Goal: Navigation & Orientation: Find specific page/section

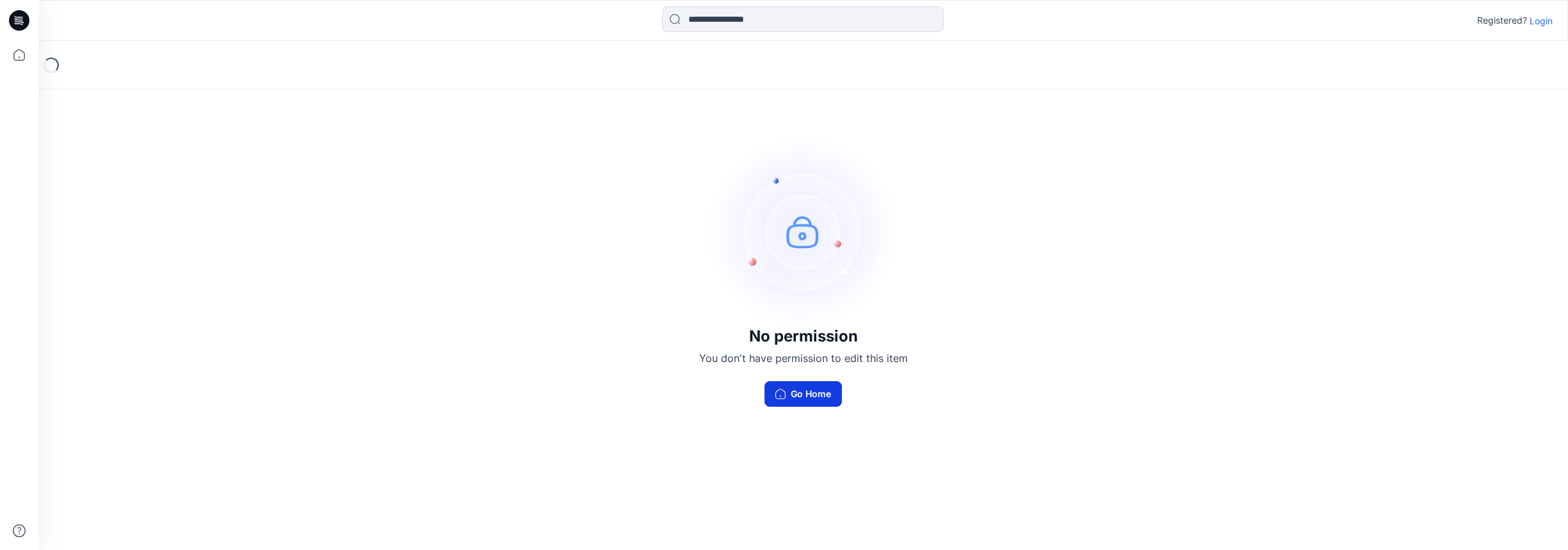
click at [812, 395] on button "Go Home" at bounding box center [803, 393] width 77 height 25
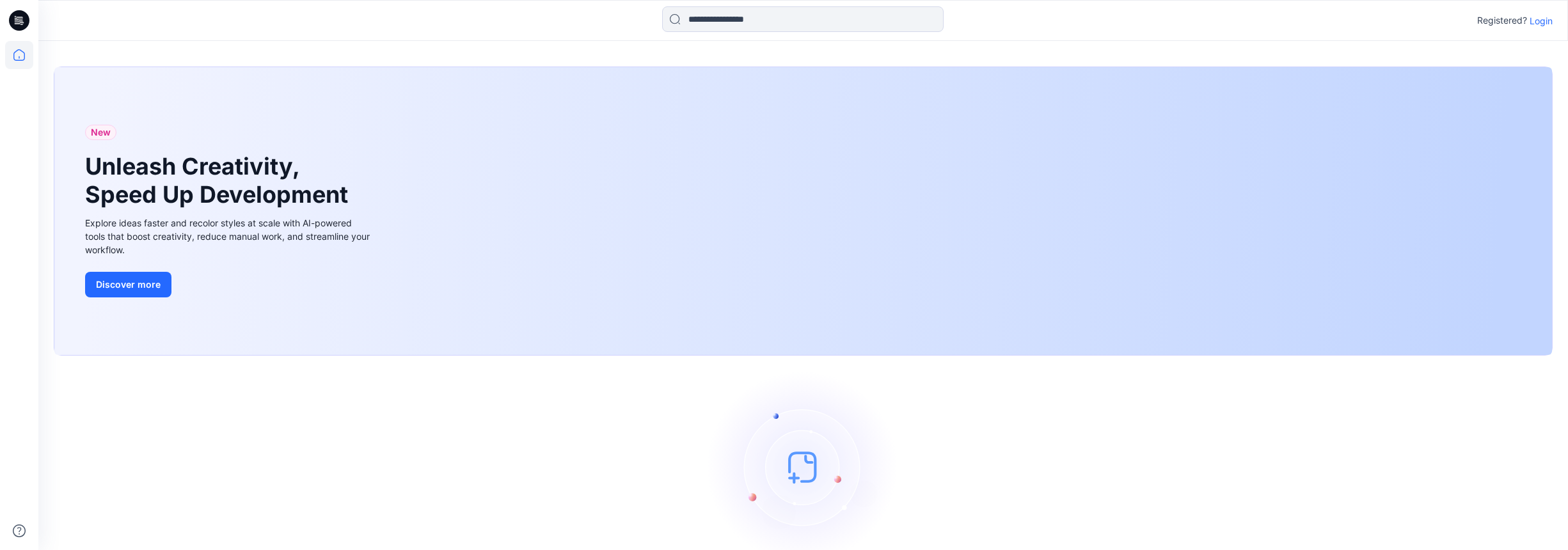
click at [1544, 20] on p "Login" at bounding box center [1541, 21] width 23 height 13
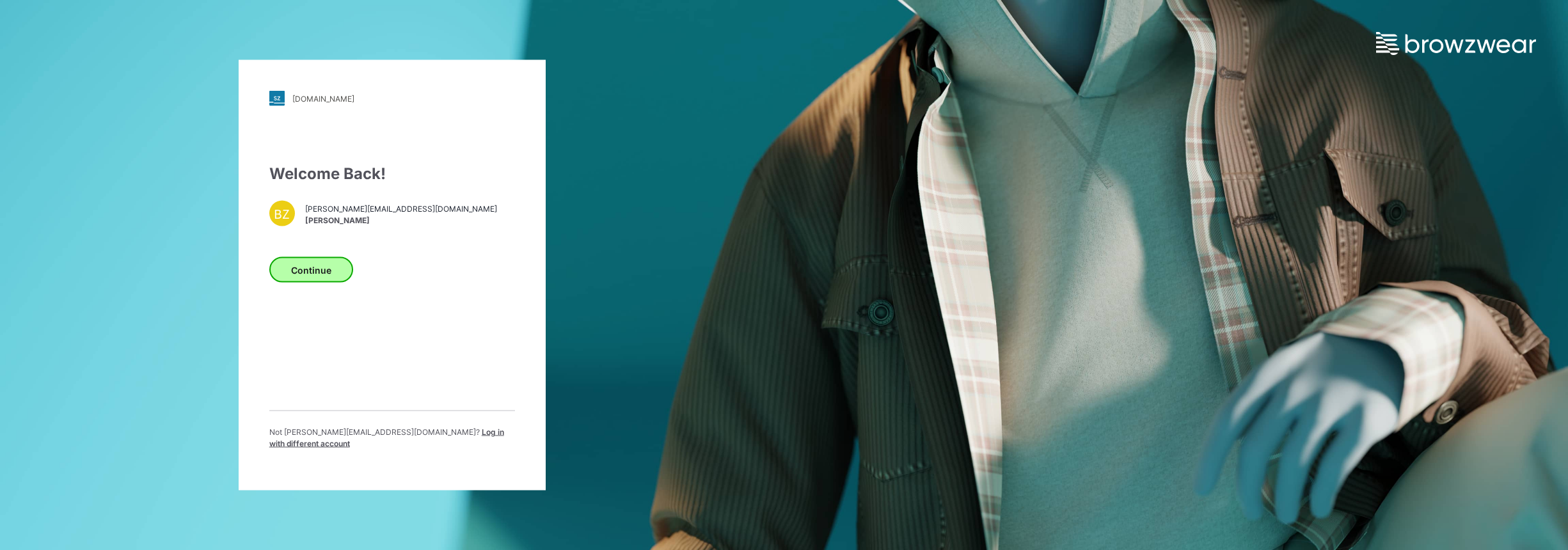
click at [314, 270] on button "Continue" at bounding box center [310, 270] width 84 height 25
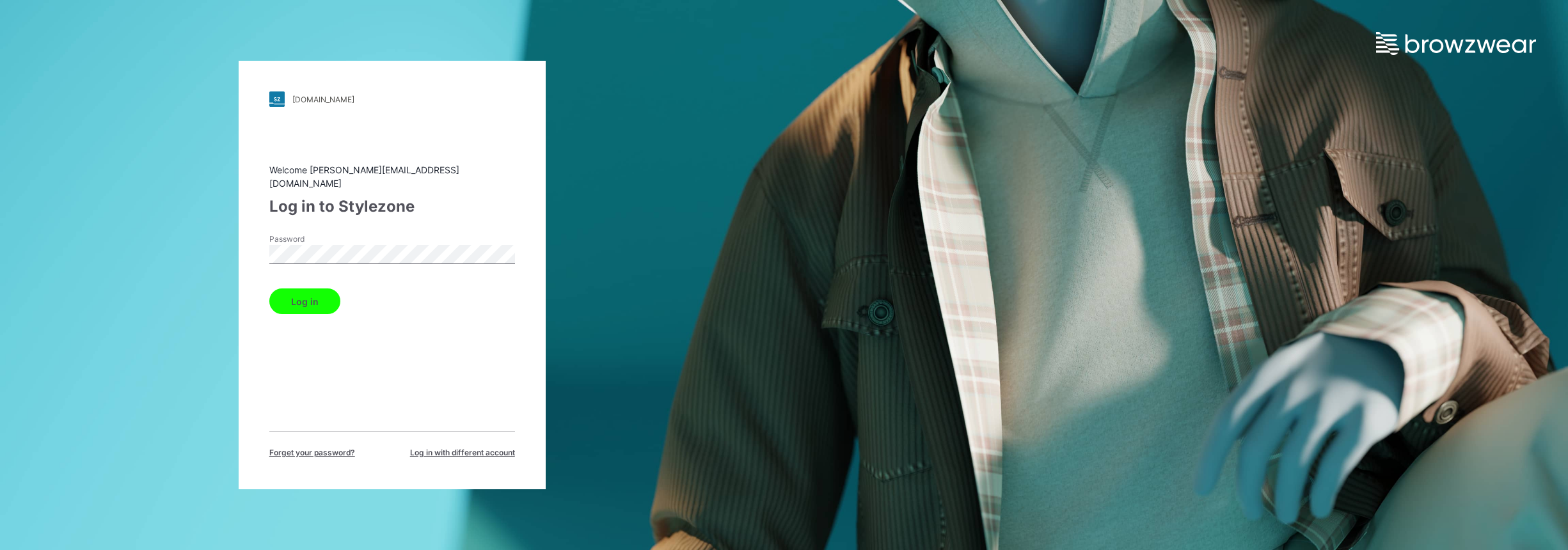
click at [286, 294] on button "Log in" at bounding box center [304, 301] width 71 height 25
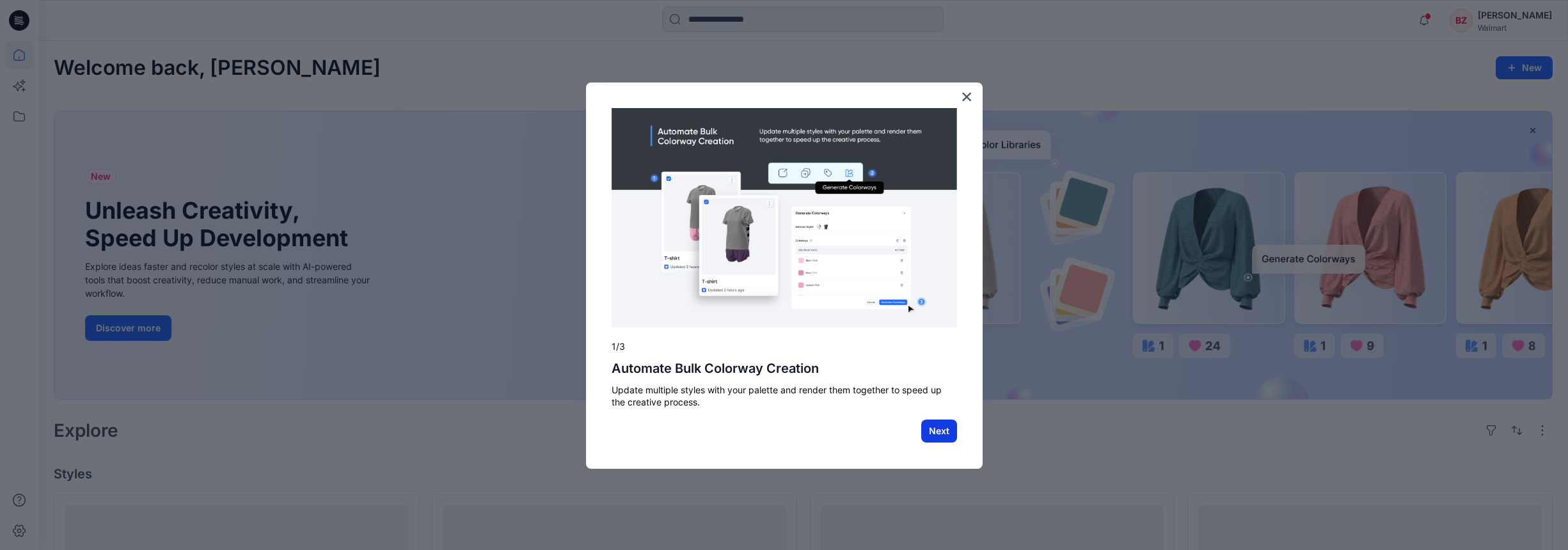
click at [934, 432] on button "Next" at bounding box center [940, 431] width 36 height 23
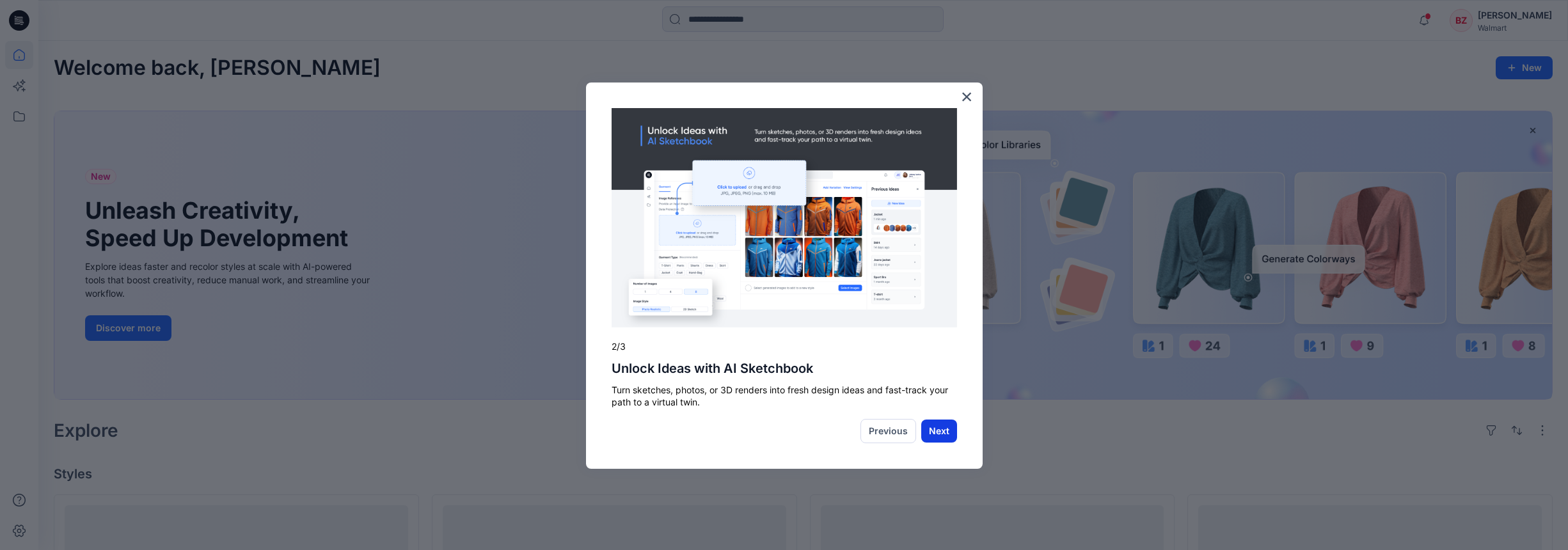
click at [948, 430] on button "Next" at bounding box center [940, 431] width 36 height 23
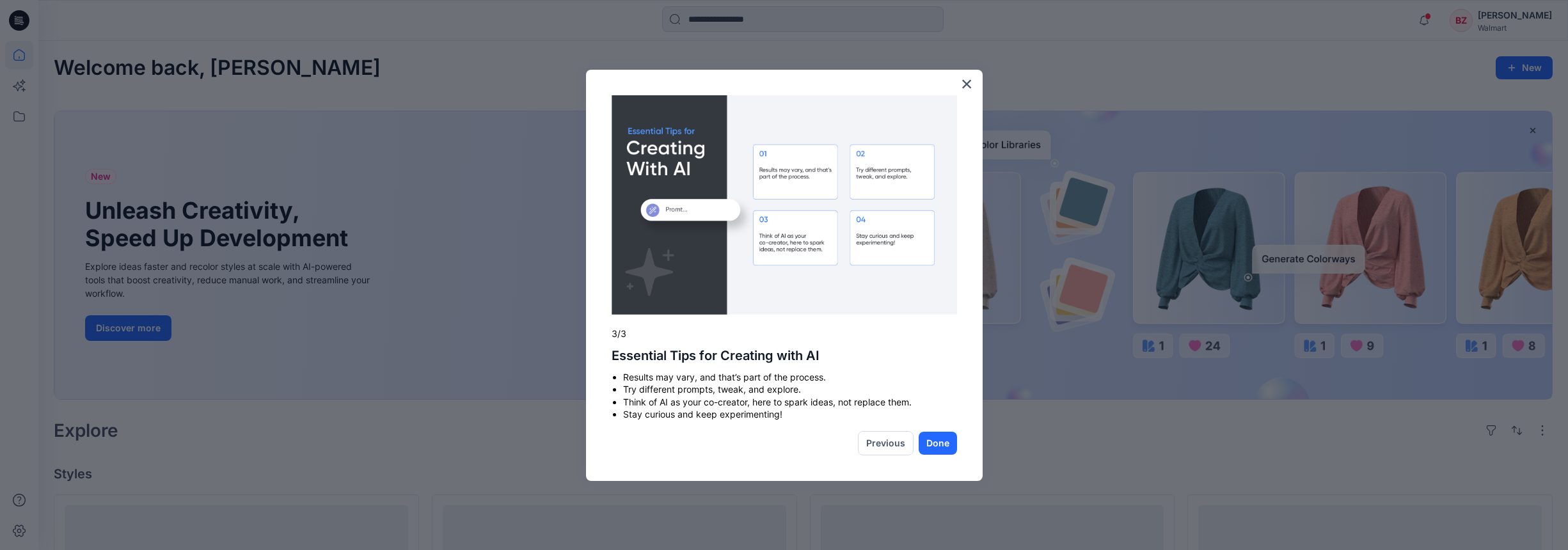
click at [948, 430] on div "× 3/3 Essential Tips for Creating with AI Results may vary, and that’s part of …" at bounding box center [784, 275] width 396 height 411
click at [946, 439] on button "Done" at bounding box center [938, 443] width 39 height 23
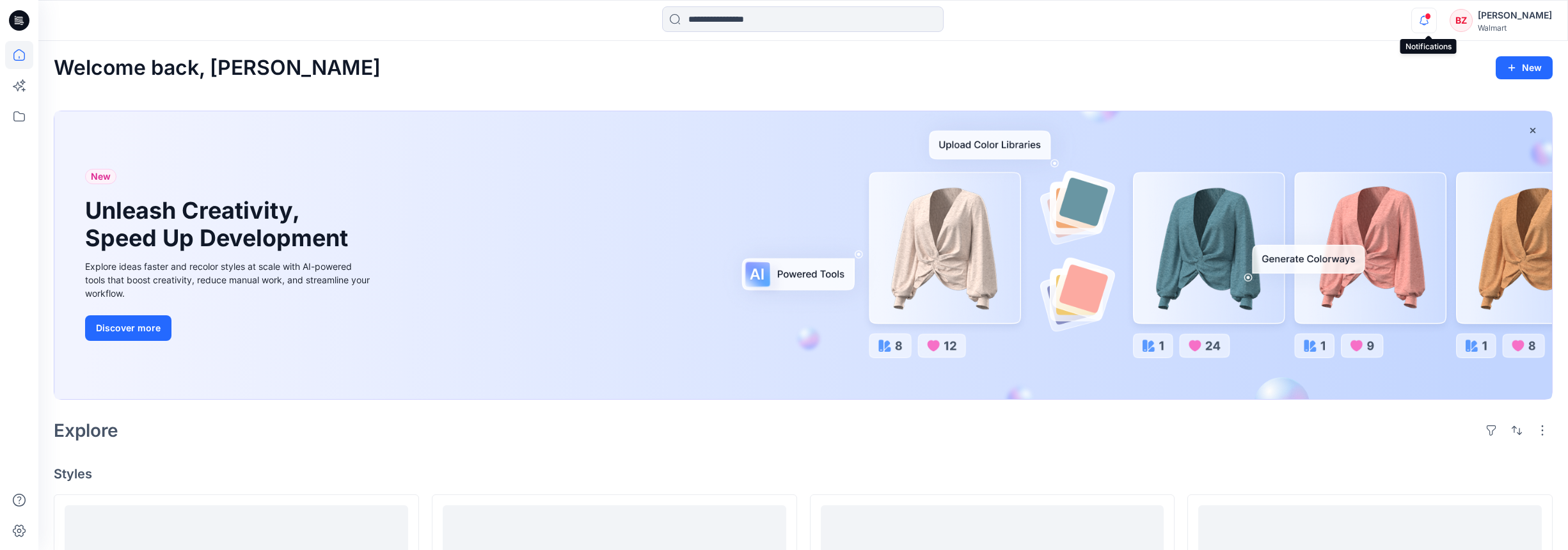
click at [1430, 19] on icon "button" at bounding box center [1425, 20] width 25 height 25
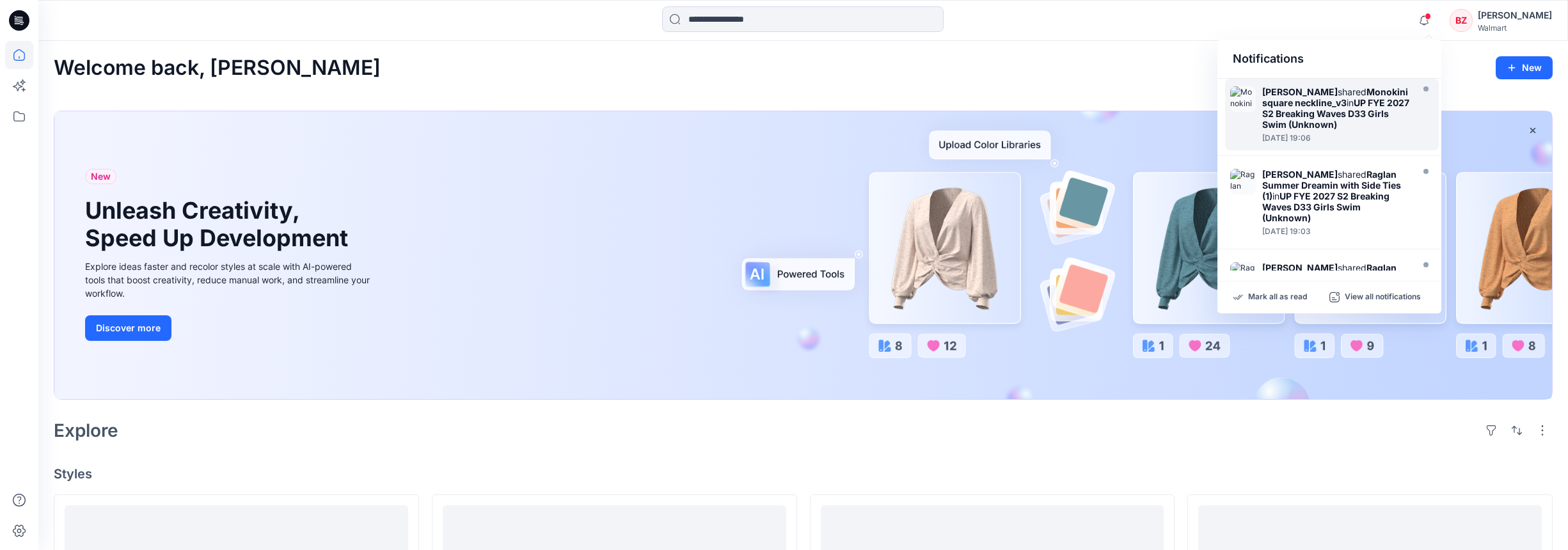
click at [1363, 116] on strong "UP FYE 2027 S2 Breaking Waves D33 Girls Swim (Unknown)" at bounding box center [1336, 113] width 147 height 33
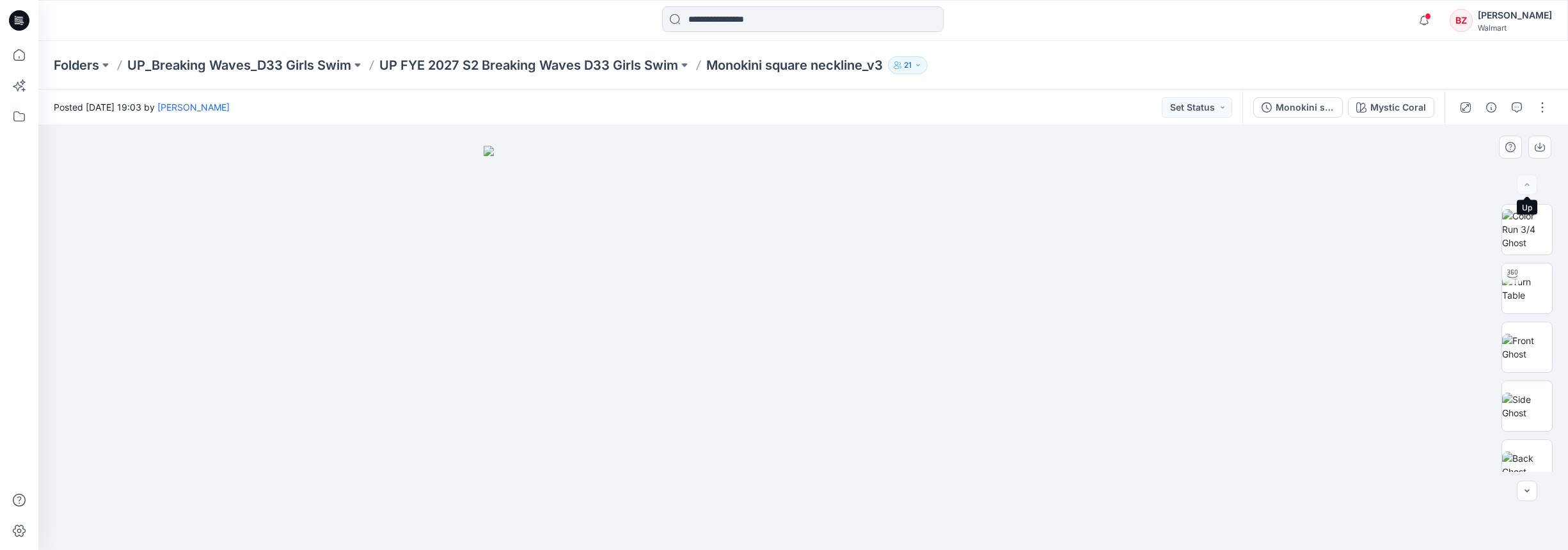
click at [1527, 186] on div at bounding box center [1527, 185] width 21 height 21
click at [1430, 17] on span at bounding box center [1427, 16] width 7 height 7
click at [1152, 145] on div at bounding box center [803, 338] width 1529 height 425
